Goal: Transaction & Acquisition: Purchase product/service

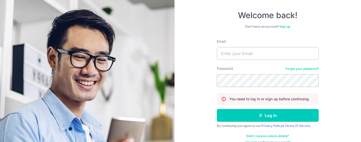
scroll to position [51, 0]
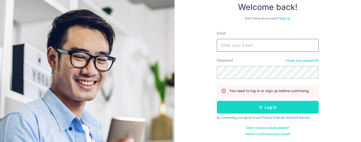
type input "[EMAIL_ADDRESS][DOMAIN_NAME]"
click at [270, 106] on button "Log in" at bounding box center [268, 106] width 102 height 13
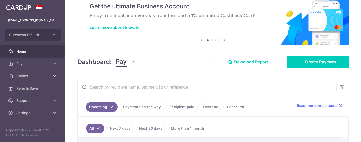
scroll to position [28, 0]
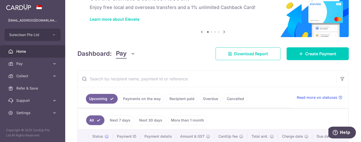
click at [181, 98] on link "Recipient paid" at bounding box center [182, 99] width 32 height 10
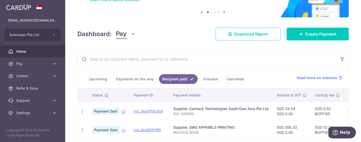
scroll to position [57, 0]
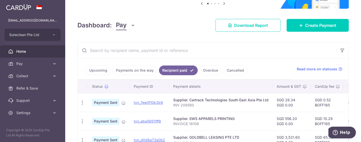
click at [129, 69] on link "Payments on the way" at bounding box center [135, 70] width 44 height 10
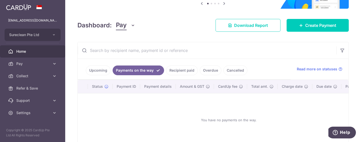
click at [122, 49] on input "text" at bounding box center [207, 50] width 259 height 16
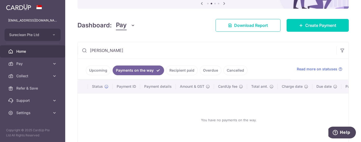
click at [181, 69] on link "Recipient paid" at bounding box center [182, 70] width 32 height 10
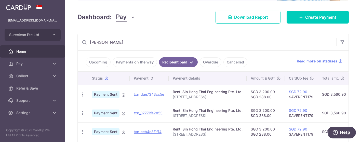
scroll to position [61, 0]
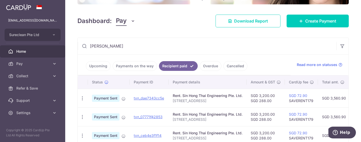
click at [140, 64] on link "Payments on the way" at bounding box center [135, 66] width 44 height 10
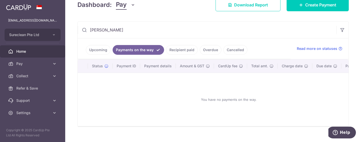
scroll to position [88, 0]
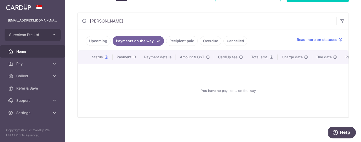
click at [99, 37] on link "Upcoming" at bounding box center [98, 41] width 25 height 10
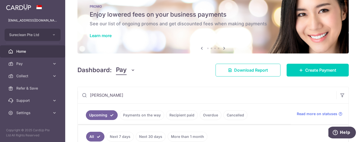
scroll to position [0, 0]
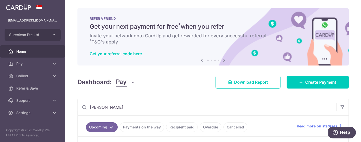
drag, startPoint x: 117, startPoint y: 105, endPoint x: 68, endPoint y: 103, distance: 48.2
click at [68, 103] on div "× Pause Schedule Pause all future payments in this series Pause just this one p…" at bounding box center [213, 71] width 296 height 142
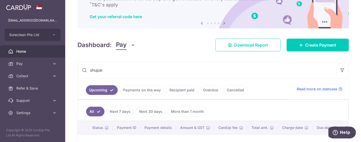
scroll to position [57, 0]
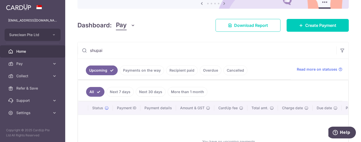
click at [133, 67] on link "Payments on the way" at bounding box center [142, 70] width 44 height 10
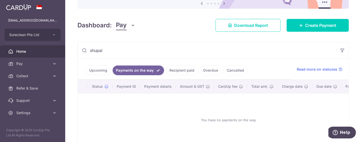
click at [177, 69] on link "Recipient paid" at bounding box center [182, 70] width 32 height 10
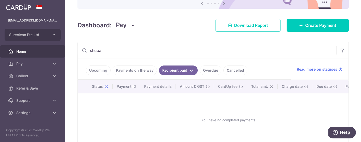
click at [138, 70] on link "Payments on the way" at bounding box center [135, 70] width 44 height 10
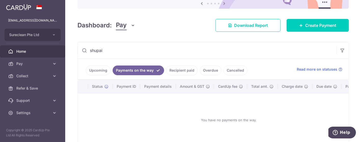
click at [97, 70] on link "Upcoming" at bounding box center [98, 70] width 25 height 10
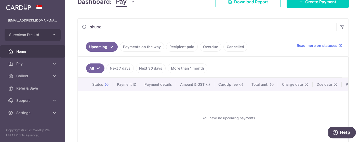
scroll to position [109, 0]
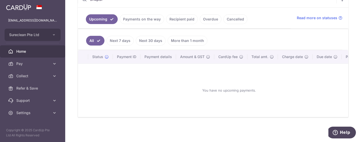
click at [143, 14] on link "Payments on the way" at bounding box center [142, 19] width 44 height 10
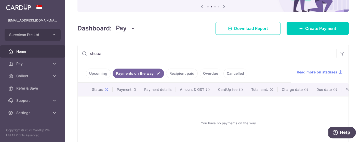
scroll to position [88, 0]
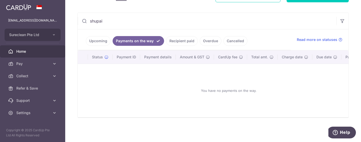
click at [172, 37] on link "Recipient paid" at bounding box center [182, 41] width 32 height 10
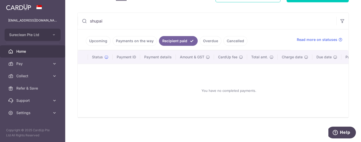
click at [134, 39] on link "Payments on the way" at bounding box center [135, 41] width 44 height 10
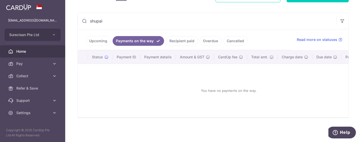
click at [101, 36] on link "Upcoming" at bounding box center [98, 41] width 25 height 10
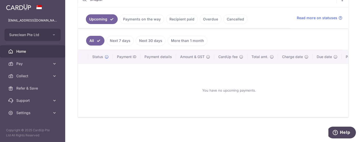
scroll to position [24, 0]
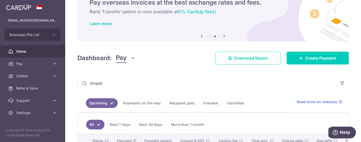
drag, startPoint x: 109, startPoint y: 81, endPoint x: 68, endPoint y: 78, distance: 41.2
click at [68, 78] on div "× Pause Schedule Pause all future payments in this series Pause just this one p…" at bounding box center [213, 71] width 296 height 142
type input "sin hong"
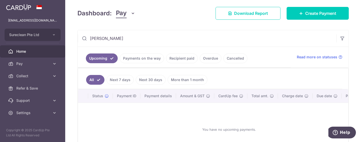
scroll to position [81, 0]
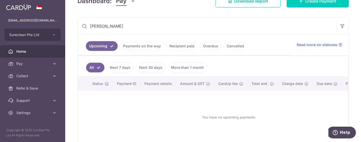
click at [114, 67] on link "Next 7 days" at bounding box center [120, 67] width 27 height 10
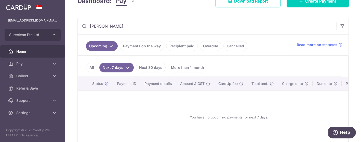
click at [147, 66] on link "Next 30 days" at bounding box center [151, 67] width 30 height 10
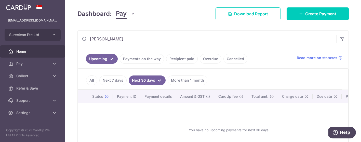
scroll to position [85, 0]
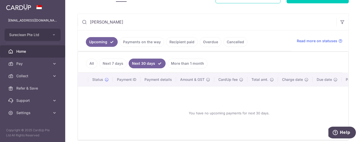
click at [186, 41] on link "Recipient paid" at bounding box center [182, 42] width 32 height 10
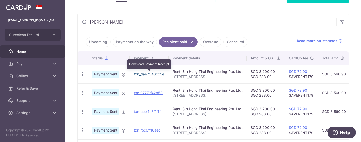
click at [145, 72] on link "txn_dae7343cc5e" at bounding box center [149, 74] width 30 height 4
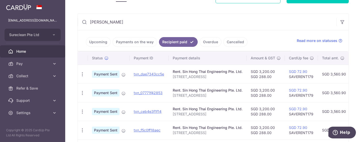
scroll to position [28, 0]
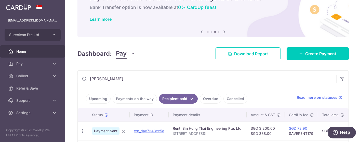
click at [95, 99] on link "Upcoming" at bounding box center [98, 99] width 25 height 10
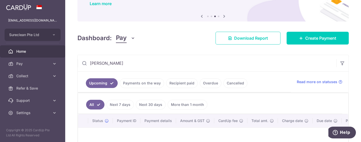
scroll to position [57, 0]
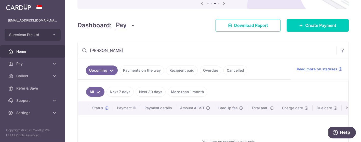
click at [141, 71] on link "Payments on the way" at bounding box center [142, 70] width 44 height 10
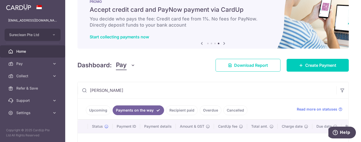
scroll to position [0, 0]
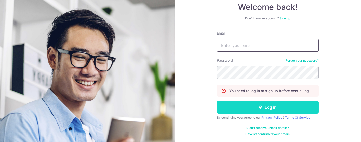
type input "[EMAIL_ADDRESS][DOMAIN_NAME]"
click at [260, 107] on icon "submit" at bounding box center [261, 107] width 4 height 4
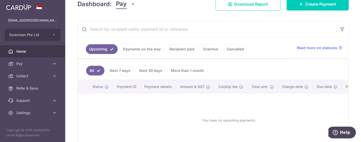
scroll to position [85, 0]
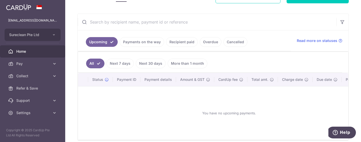
click at [144, 41] on link "Payments on the way" at bounding box center [142, 42] width 44 height 10
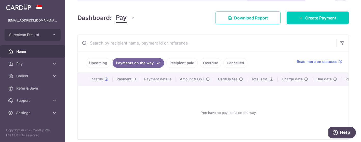
scroll to position [57, 0]
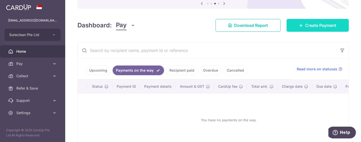
click at [315, 26] on span "Create Payment" at bounding box center [320, 25] width 31 height 6
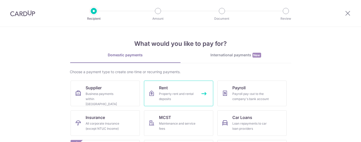
click at [178, 90] on link "Rent Property rent and rental deposits" at bounding box center [178, 93] width 69 height 26
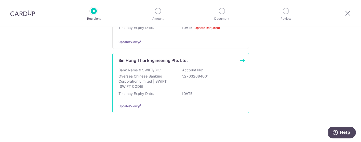
scroll to position [113, 0]
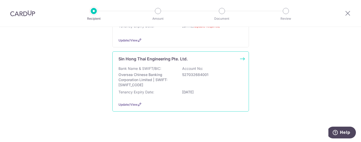
click at [139, 72] on p "Oversea Chinese Banking Corporation Limited | SWIFT: OCBCSGSGXXX" at bounding box center [147, 79] width 57 height 15
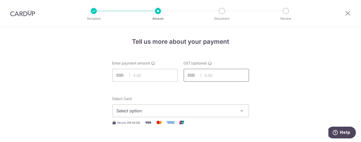
scroll to position [28, 0]
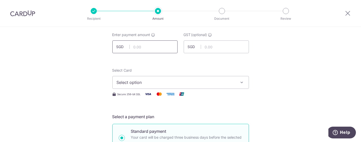
click at [147, 47] on input "text" at bounding box center [144, 46] width 65 height 13
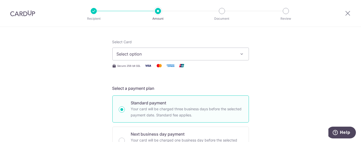
type input "3,488.00"
click at [237, 53] on button "Select option" at bounding box center [180, 53] width 137 height 13
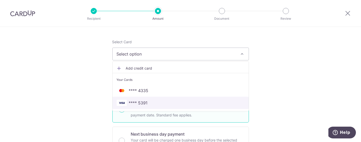
drag, startPoint x: 140, startPoint y: 101, endPoint x: 179, endPoint y: 95, distance: 39.8
click at [140, 101] on span "**** 5391" at bounding box center [138, 102] width 19 height 6
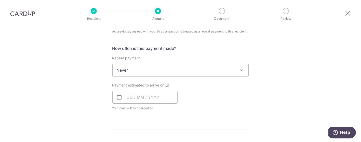
scroll to position [198, 0]
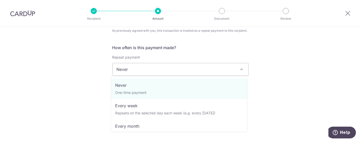
click at [164, 69] on span "Never" at bounding box center [181, 69] width 136 height 12
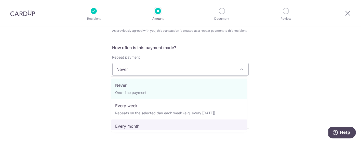
select select "3"
type input "[DATE]"
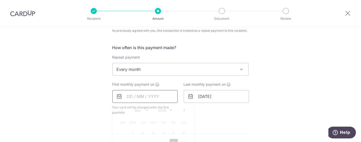
click at [159, 95] on input "text" at bounding box center [144, 96] width 65 height 13
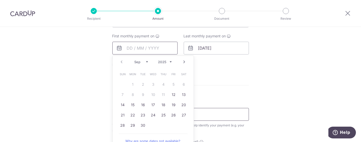
scroll to position [255, 0]
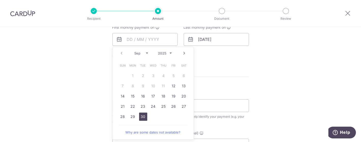
click at [144, 114] on link "30" at bounding box center [143, 116] width 8 height 8
type input "[DATE]"
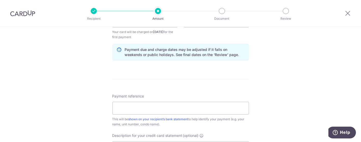
scroll to position [237, 0]
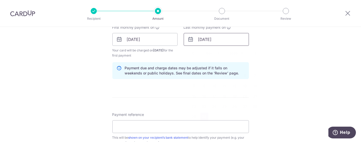
click at [210, 40] on input "[DATE]" at bounding box center [216, 39] width 65 height 13
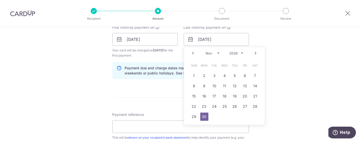
click at [192, 53] on link "Prev" at bounding box center [193, 53] width 6 height 6
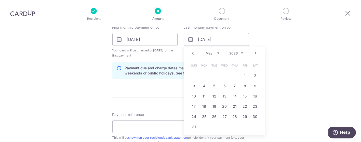
click at [192, 53] on link "Prev" at bounding box center [193, 53] width 6 height 6
click at [254, 114] on link "31" at bounding box center [255, 116] width 8 height 8
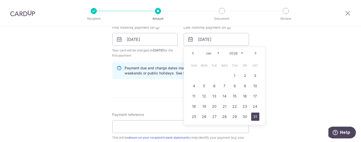
type input "31/01/2026"
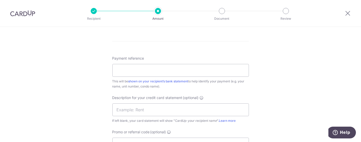
scroll to position [293, 0]
click at [137, 67] on input "Payment reference" at bounding box center [180, 69] width 137 height 13
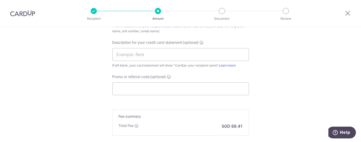
scroll to position [350, 0]
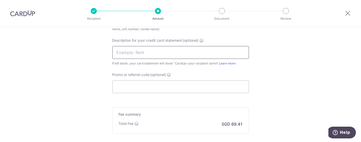
type input "Monthly Office Rental"
click at [133, 51] on input "text" at bounding box center [180, 52] width 137 height 13
type input "Rent"
click at [136, 85] on input "Promo or referral code (optional)" at bounding box center [180, 86] width 137 height 13
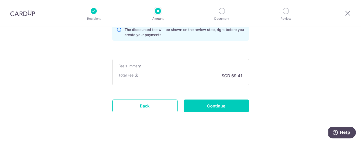
scroll to position [428, 0]
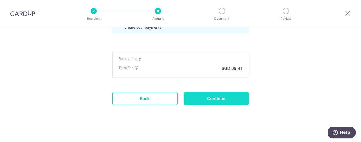
type input "BREC179"
click at [215, 96] on input "Continue" at bounding box center [216, 98] width 65 height 13
type input "Create Schedule"
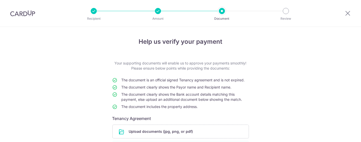
scroll to position [71, 0]
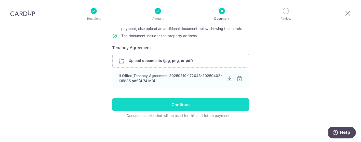
click at [183, 105] on input "Continue" at bounding box center [180, 104] width 137 height 13
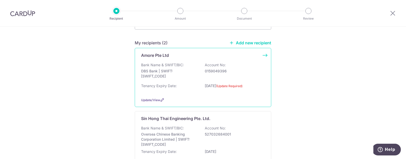
scroll to position [63, 0]
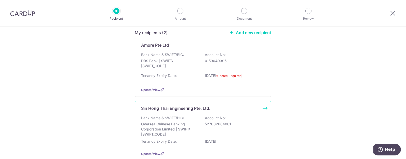
click at [161, 122] on p "Oversea Chinese Banking Corporation Limited | SWIFT: [SWIFT_CODE]" at bounding box center [169, 129] width 57 height 15
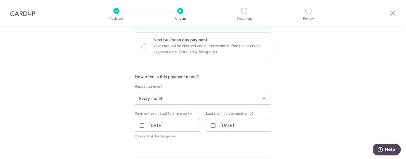
scroll to position [159, 0]
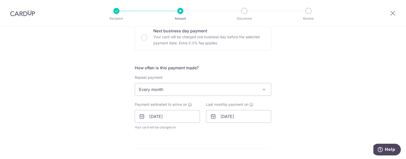
click at [205, 87] on span "Every month" at bounding box center [203, 89] width 136 height 12
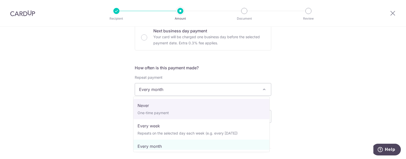
select select "1"
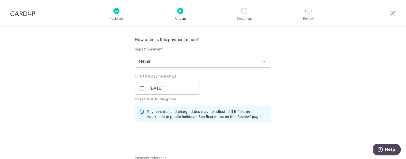
scroll to position [223, 0]
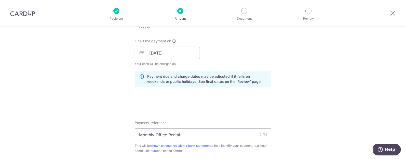
click at [175, 53] on input "30/09/2025" at bounding box center [167, 53] width 65 height 13
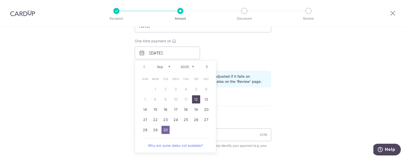
click at [195, 98] on link "12" at bounding box center [196, 99] width 8 height 8
type input "[DATE]"
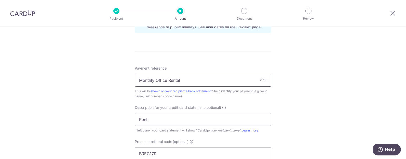
scroll to position [305, 0]
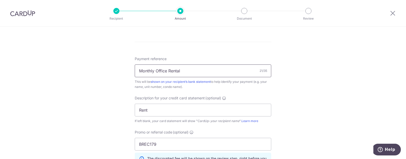
drag, startPoint x: 188, startPoint y: 69, endPoint x: 109, endPoint y: 66, distance: 78.4
click at [109, 66] on div "Tell us more about your payment Enter payment amount SGD 3,488.00 3488.00 GST (…" at bounding box center [203, 1] width 406 height 558
drag, startPoint x: 159, startPoint y: 109, endPoint x: 67, endPoint y: 103, distance: 91.5
click at [67, 103] on div "Tell us more about your payment Enter payment amount SGD 3,488.00 3488.00 GST (…" at bounding box center [203, 1] width 406 height 558
paste input "Monthly Office"
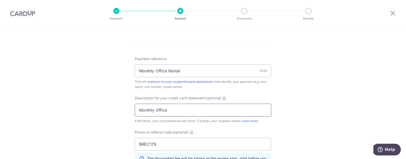
drag, startPoint x: 169, startPoint y: 110, endPoint x: 106, endPoint y: 105, distance: 63.7
click at [106, 105] on div "Tell us more about your payment Enter payment amount SGD 3,488.00 3488.00 GST (…" at bounding box center [203, 1] width 406 height 558
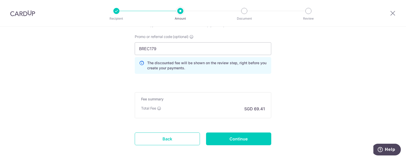
scroll to position [424, 0]
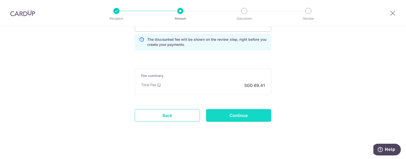
type input "Sept Rental"
click at [241, 113] on input "Continue" at bounding box center [238, 115] width 65 height 13
type input "Update Schedule"
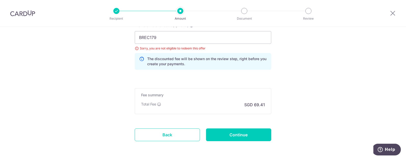
scroll to position [414, 0]
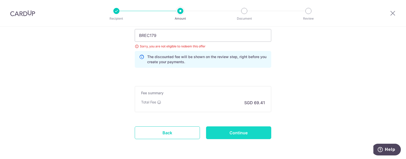
click at [239, 129] on input "Continue" at bounding box center [238, 132] width 65 height 13
type input "Update Schedule"
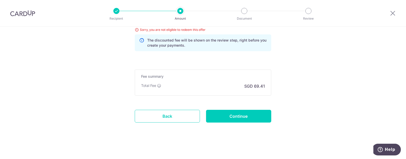
scroll to position [367, 0]
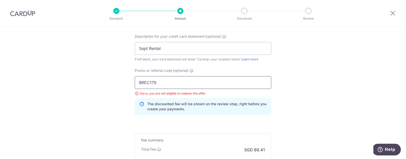
drag, startPoint x: 159, startPoint y: 84, endPoint x: 84, endPoint y: 79, distance: 74.4
type input "BOFF185"
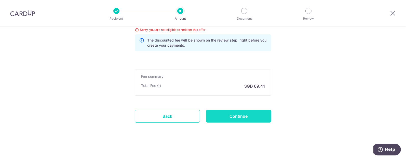
click at [233, 116] on input "Continue" at bounding box center [238, 116] width 65 height 13
type input "Update Schedule"
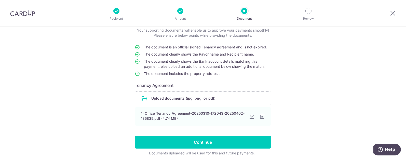
scroll to position [53, 0]
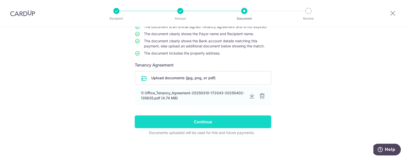
click at [197, 122] on input "Continue" at bounding box center [203, 122] width 137 height 13
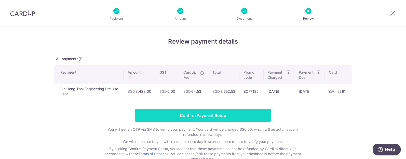
click at [198, 115] on input "Confirm Payment Setup" at bounding box center [203, 115] width 137 height 13
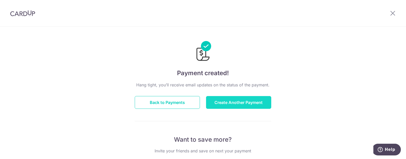
click at [232, 101] on button "Create Another Payment" at bounding box center [238, 102] width 65 height 13
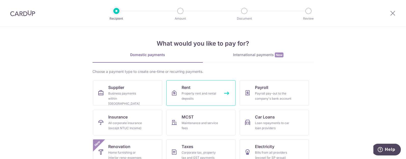
click at [193, 93] on div "Property rent and rental deposits" at bounding box center [200, 96] width 37 height 10
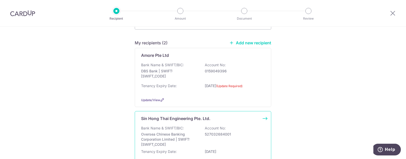
scroll to position [63, 0]
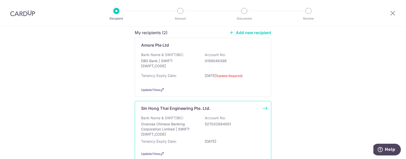
click at [156, 122] on p "Oversea Chinese Banking Corporation Limited | SWIFT: [SWIFT_CODE]" at bounding box center [169, 129] width 57 height 15
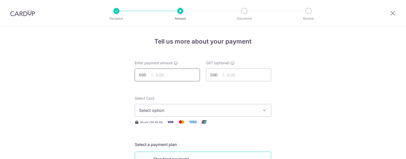
click at [173, 75] on input "text" at bounding box center [167, 75] width 65 height 13
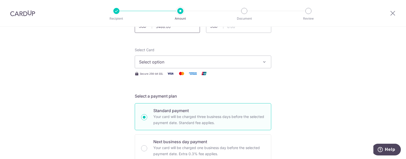
scroll to position [63, 0]
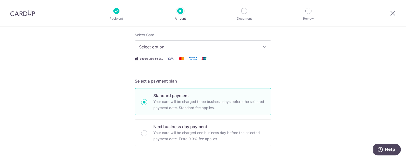
type input "3,488.00"
click at [264, 45] on icon "button" at bounding box center [264, 46] width 5 height 5
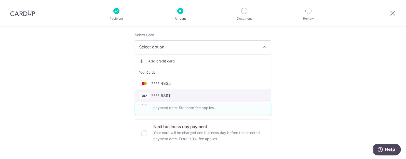
click at [169, 94] on span "**** 5391" at bounding box center [203, 96] width 128 height 6
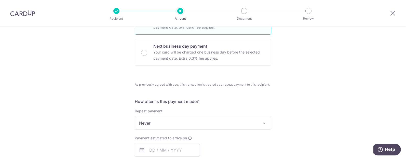
scroll to position [159, 0]
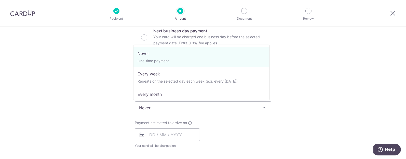
click at [170, 108] on span "Never" at bounding box center [203, 108] width 136 height 12
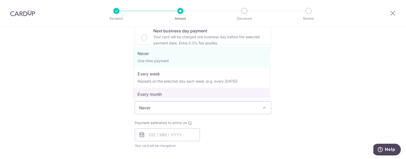
select select "3"
type input "30/11/2026"
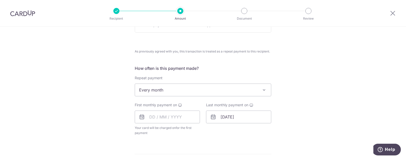
scroll to position [191, 0]
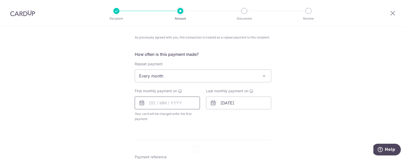
click at [170, 101] on input "text" at bounding box center [167, 103] width 65 height 13
click at [206, 117] on link "Next" at bounding box center [207, 117] width 6 height 6
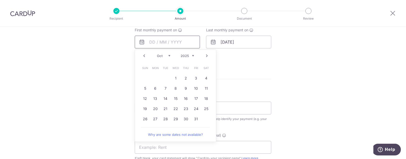
scroll to position [255, 0]
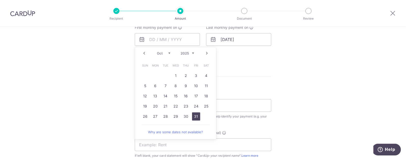
click at [196, 115] on link "31" at bounding box center [196, 116] width 8 height 8
type input "31/10/2025"
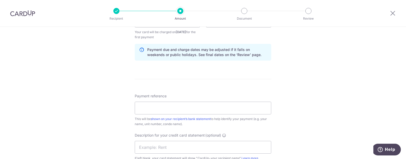
scroll to position [237, 0]
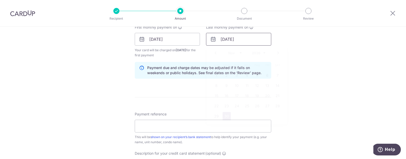
click at [235, 39] on input "30/11/2026" at bounding box center [238, 39] width 65 height 13
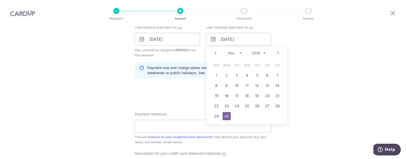
click at [214, 52] on link "Prev" at bounding box center [216, 53] width 6 height 6
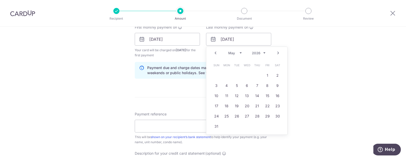
click at [214, 52] on link "Prev" at bounding box center [216, 53] width 6 height 6
click at [275, 114] on link "31" at bounding box center [278, 116] width 8 height 8
type input "31/01/2026"
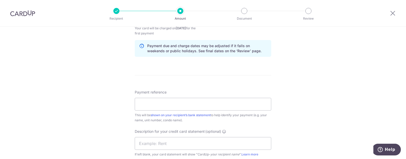
scroll to position [269, 0]
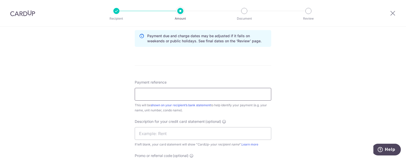
click at [182, 92] on input "Payment reference" at bounding box center [203, 94] width 137 height 13
type input "Monthly Office Rental"
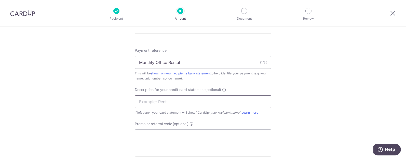
click at [156, 99] on input "text" at bounding box center [203, 101] width 137 height 13
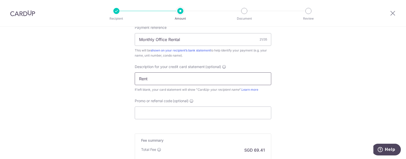
scroll to position [332, 0]
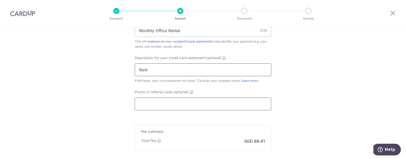
type input "Rent"
click at [165, 103] on input "Promo or referral code (optional)" at bounding box center [203, 104] width 137 height 13
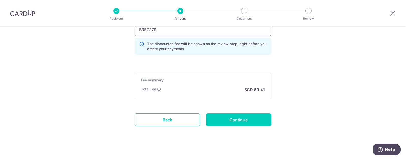
scroll to position [411, 0]
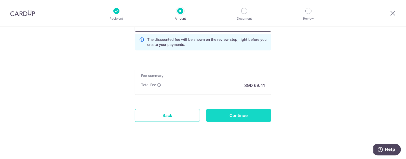
type input "BREC179"
click at [233, 115] on input "Continue" at bounding box center [238, 115] width 65 height 13
type input "Create Schedule"
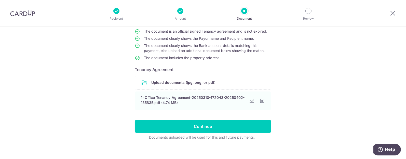
scroll to position [53, 0]
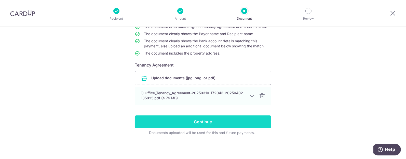
click at [207, 120] on input "Continue" at bounding box center [203, 122] width 137 height 13
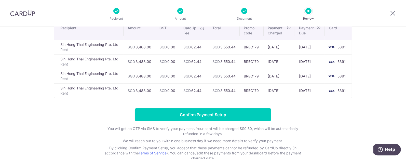
scroll to position [12, 0]
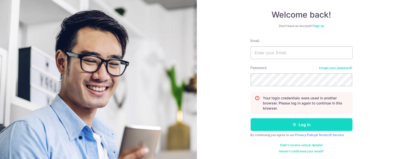
scroll to position [43, 0]
type input "sales@sureclean.com.sg"
click at [297, 122] on button "Log in" at bounding box center [302, 124] width 102 height 13
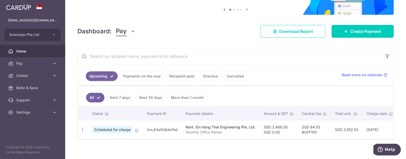
scroll to position [57, 0]
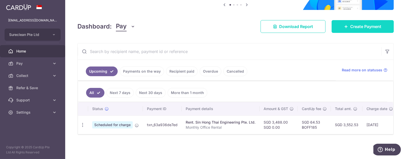
click at [361, 23] on span "Create Payment" at bounding box center [366, 26] width 31 height 6
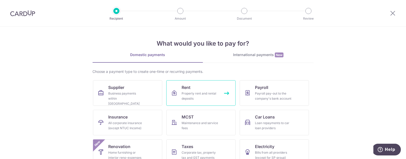
click at [193, 91] on div "Property rent and rental deposits" at bounding box center [200, 96] width 37 height 10
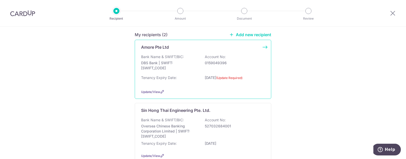
scroll to position [63, 0]
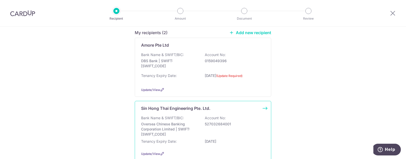
click at [162, 123] on p "Oversea Chinese Banking Corporation Limited | SWIFT: [SWIFT_CODE]" at bounding box center [169, 129] width 57 height 15
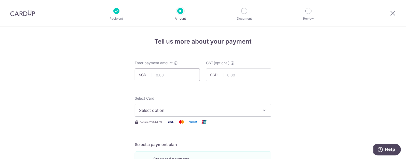
click at [169, 76] on input "text" at bounding box center [167, 75] width 65 height 13
type input "3,488.00"
click at [168, 111] on span "Select option" at bounding box center [198, 110] width 119 height 6
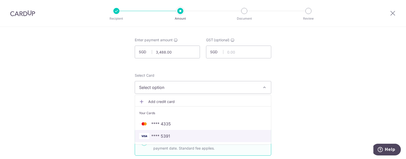
scroll to position [32, 0]
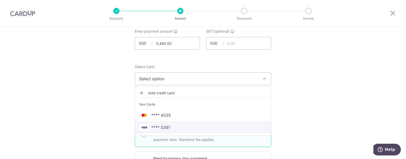
click at [181, 126] on span "**** 5391" at bounding box center [203, 127] width 128 height 6
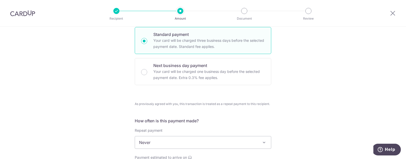
scroll to position [159, 0]
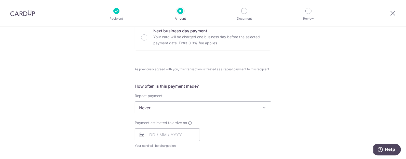
click at [187, 105] on span "Never" at bounding box center [203, 108] width 136 height 12
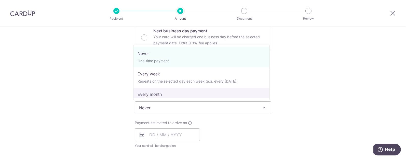
select select "3"
type input "30/11/2026"
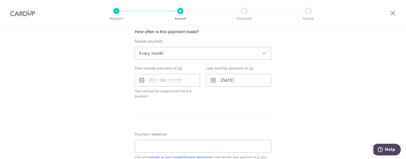
scroll to position [223, 0]
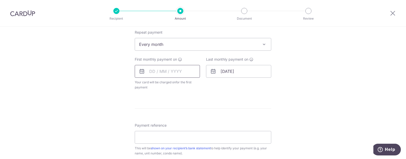
click at [162, 73] on input "text" at bounding box center [167, 71] width 65 height 13
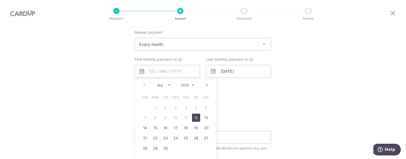
click at [206, 84] on link "Next" at bounding box center [207, 85] width 6 height 6
click at [175, 105] on link "1" at bounding box center [176, 108] width 8 height 8
type input "01/10/2025"
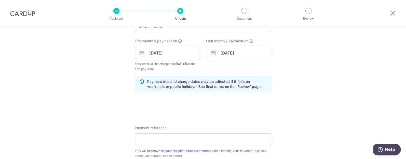
scroll to position [205, 0]
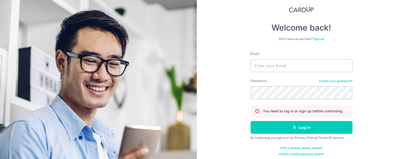
scroll to position [33, 0]
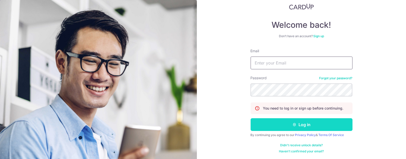
type input "[EMAIL_ADDRESS][DOMAIN_NAME]"
click at [302, 123] on button "Log in" at bounding box center [302, 124] width 102 height 13
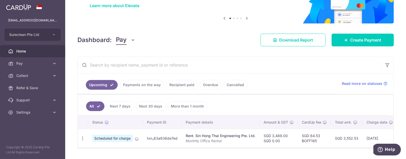
scroll to position [57, 0]
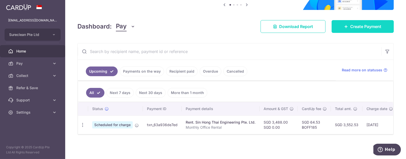
click at [356, 23] on span "Create Payment" at bounding box center [366, 26] width 31 height 6
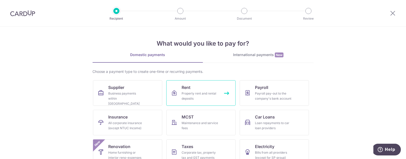
click at [187, 92] on div "Property rent and rental deposits" at bounding box center [200, 96] width 37 height 10
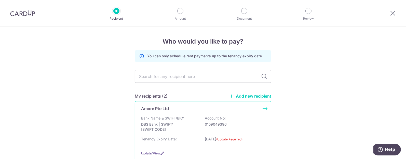
scroll to position [63, 0]
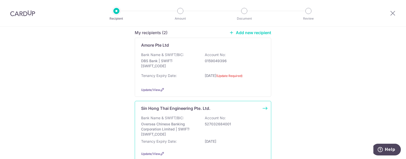
click at [154, 122] on p "Oversea Chinese Banking Corporation Limited | SWIFT: [SWIFT_CODE]" at bounding box center [169, 129] width 57 height 15
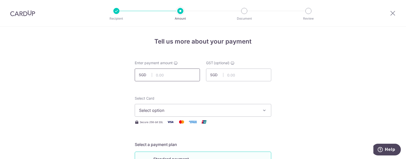
click at [171, 75] on input "text" at bounding box center [167, 75] width 65 height 13
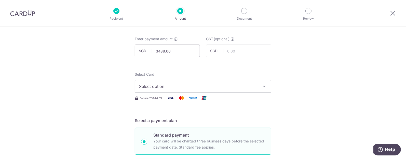
scroll to position [63, 0]
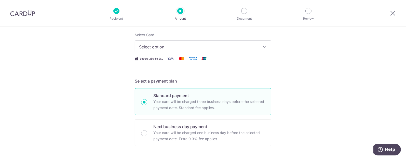
type input "3,488.00"
click at [255, 46] on span "Select option" at bounding box center [198, 47] width 119 height 6
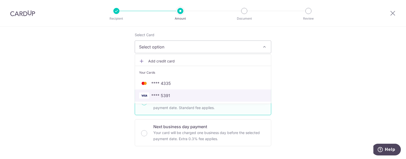
drag, startPoint x: 162, startPoint y: 94, endPoint x: 185, endPoint y: 91, distance: 22.6
click at [163, 94] on span "**** 5391" at bounding box center [160, 96] width 19 height 6
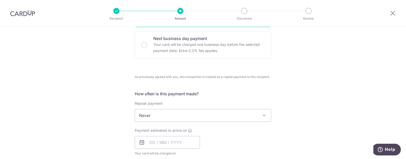
scroll to position [159, 0]
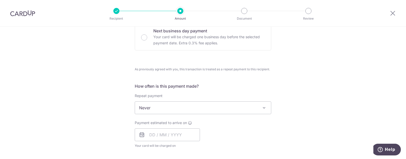
click at [190, 107] on span "Never" at bounding box center [203, 108] width 136 height 12
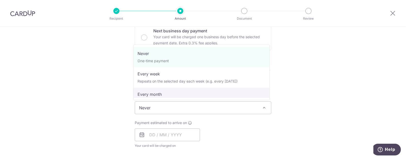
select select "3"
type input "30/11/2026"
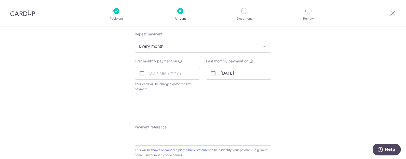
scroll to position [223, 0]
click at [176, 70] on input "text" at bounding box center [167, 71] width 65 height 13
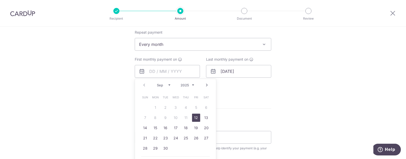
click at [206, 84] on link "Next" at bounding box center [207, 85] width 6 height 6
click at [175, 106] on link "1" at bounding box center [176, 108] width 8 height 8
type input "01/10/2025"
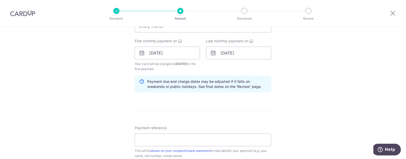
scroll to position [205, 0]
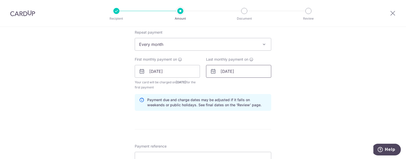
click at [220, 71] on input "30/11/2026" at bounding box center [238, 71] width 65 height 13
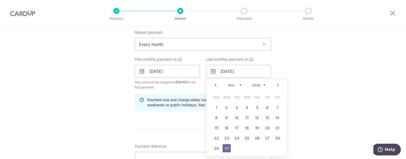
click at [214, 85] on link "Prev" at bounding box center [216, 85] width 6 height 6
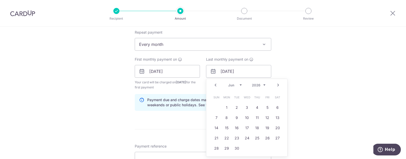
click at [214, 85] on link "Prev" at bounding box center [216, 85] width 6 height 6
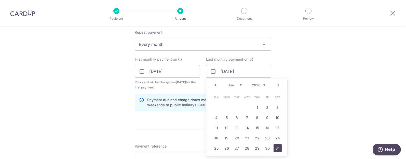
click at [277, 147] on link "31" at bounding box center [278, 148] width 8 height 8
type input "31/01/2026"
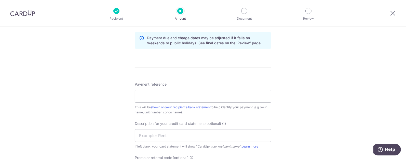
scroll to position [268, 0]
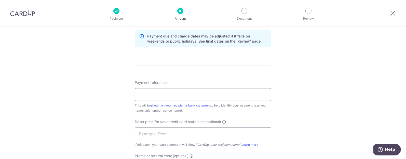
click at [181, 96] on input "Payment reference" at bounding box center [203, 94] width 137 height 13
type input "Monthly Office Rental"
click at [150, 132] on input "text" at bounding box center [203, 134] width 137 height 13
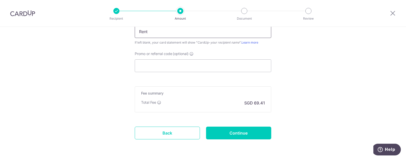
scroll to position [388, 0]
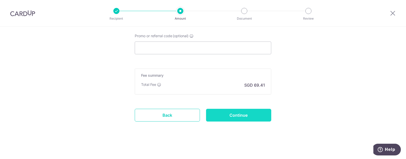
type input "Rent"
click at [235, 114] on input "Continue" at bounding box center [238, 115] width 65 height 13
type input "Create Schedule"
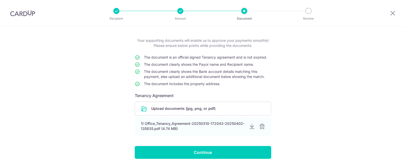
scroll to position [53, 0]
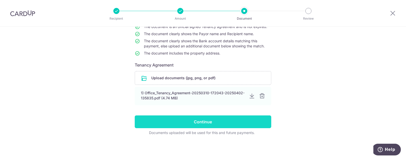
click at [204, 123] on input "Continue" at bounding box center [203, 122] width 137 height 13
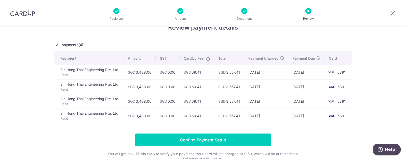
scroll to position [12, 0]
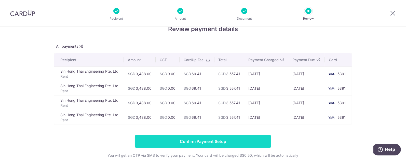
click at [204, 146] on input "Confirm Payment Setup" at bounding box center [203, 141] width 137 height 13
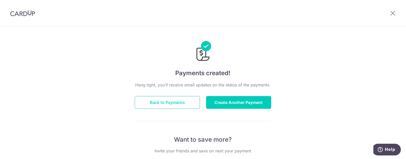
click at [164, 103] on button "Back to Payments" at bounding box center [167, 102] width 65 height 13
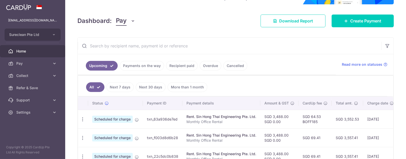
scroll to position [63, 0]
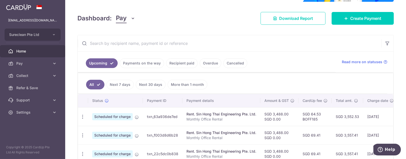
click at [141, 65] on link "Payments on the way" at bounding box center [142, 63] width 44 height 10
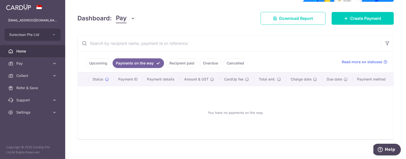
click at [121, 43] on input "text" at bounding box center [230, 43] width 304 height 16
click at [103, 63] on link "Upcoming" at bounding box center [98, 63] width 25 height 10
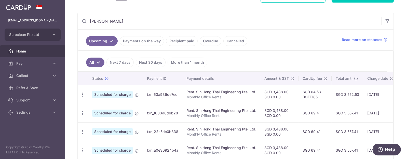
scroll to position [36, 0]
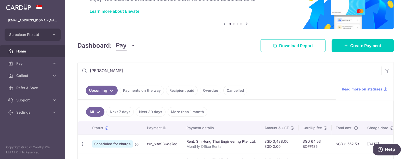
drag, startPoint x: 118, startPoint y: 69, endPoint x: 81, endPoint y: 69, distance: 37.0
click at [81, 69] on input "sin hong" at bounding box center [230, 70] width 304 height 16
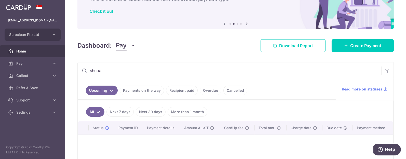
scroll to position [68, 0]
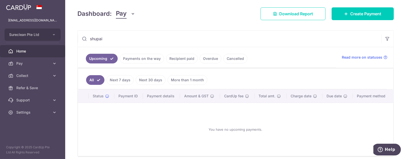
click at [111, 39] on input "shupai" at bounding box center [230, 39] width 304 height 16
type input "sin hong"
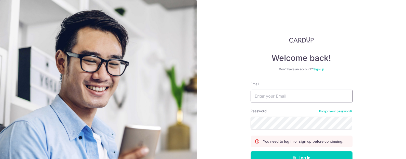
type input "[EMAIL_ADDRESS][DOMAIN_NAME]"
click at [370, 19] on div "Welcome back! Don’t have an account? Sign up Email [EMAIL_ADDRESS][DOMAIN_NAME]…" at bounding box center [301, 79] width 209 height 159
click at [360, 16] on div "Welcome back! Don’t have an account? Sign up Email [EMAIL_ADDRESS][DOMAIN_NAME]…" at bounding box center [301, 79] width 209 height 159
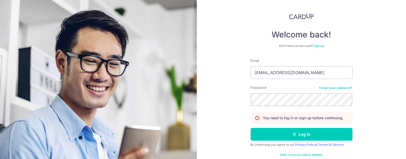
scroll to position [33, 0]
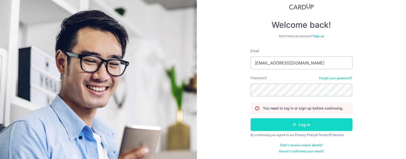
click at [297, 122] on button "Log in" at bounding box center [302, 124] width 102 height 13
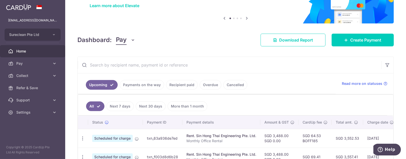
scroll to position [36, 0]
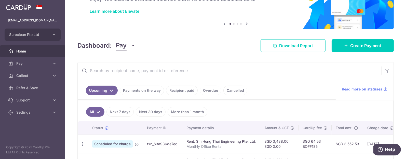
click at [147, 90] on link "Payments on the way" at bounding box center [142, 91] width 44 height 10
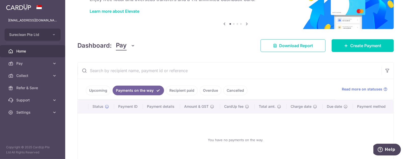
click at [199, 42] on div "Dashboard: Pay Pay Collect Download Report Download Report Create Payment" at bounding box center [236, 44] width 317 height 15
click at [99, 90] on link "Upcoming" at bounding box center [98, 91] width 25 height 10
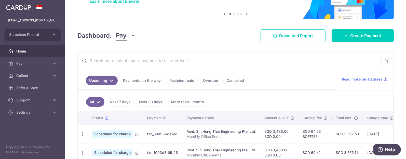
scroll to position [4, 0]
